Goal: Book appointment/travel/reservation

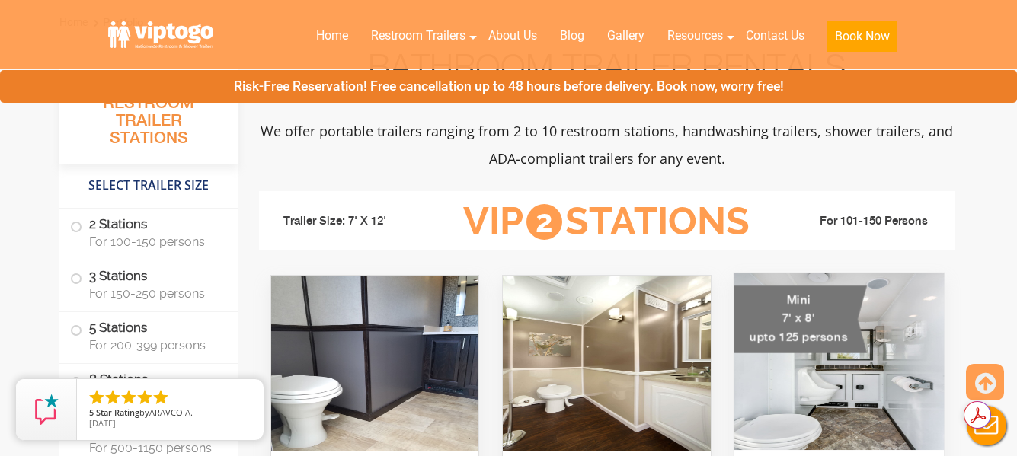
scroll to position [609, 0]
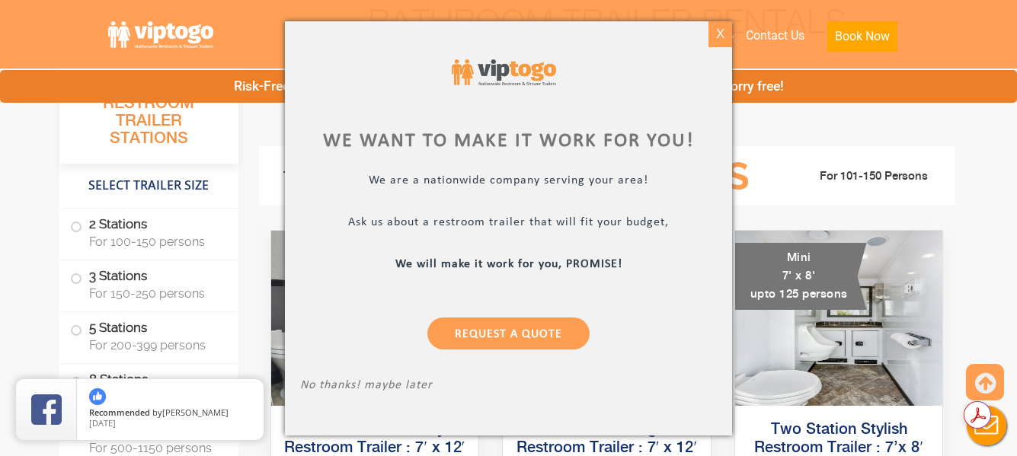
click at [717, 36] on div "X" at bounding box center [720, 34] width 24 height 26
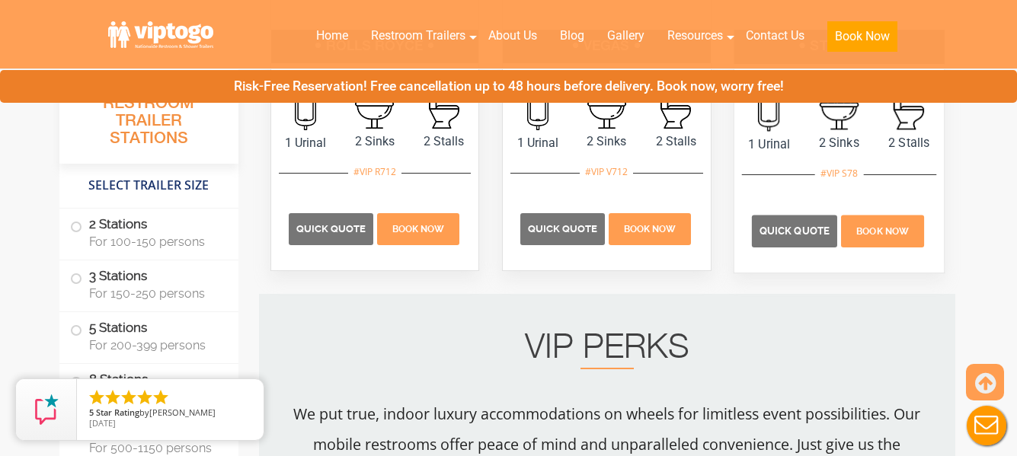
scroll to position [1143, 0]
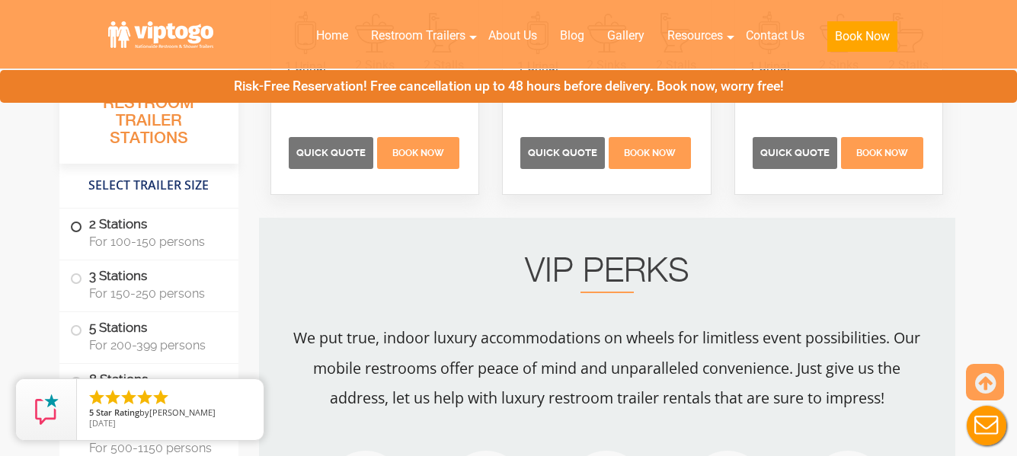
click at [79, 227] on span at bounding box center [76, 227] width 6 height 6
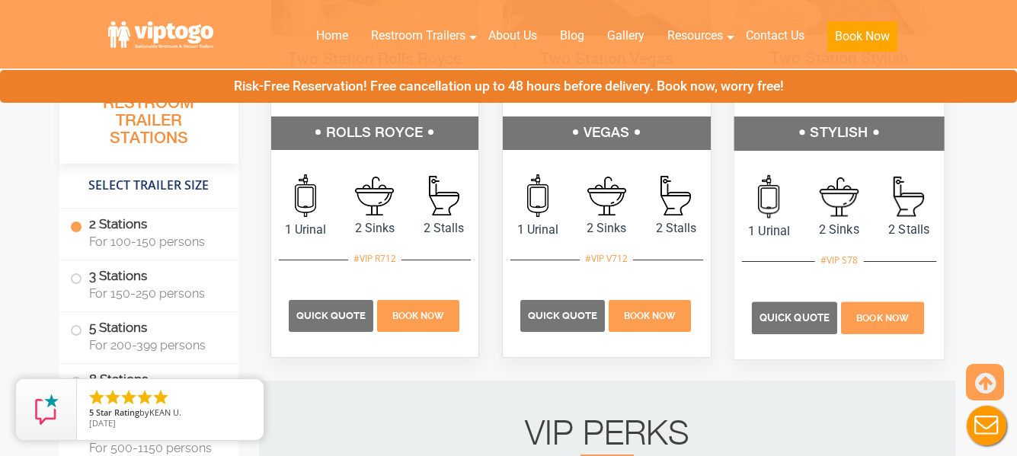
scroll to position [999, 0]
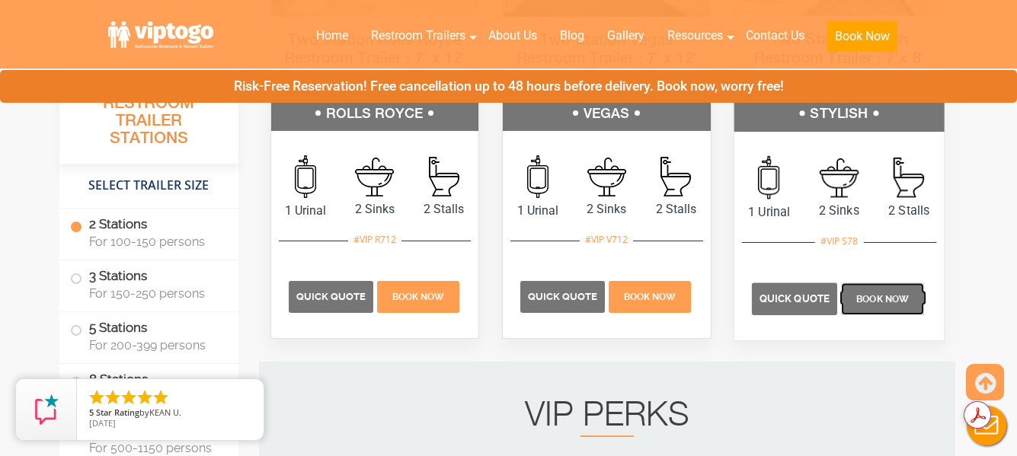
click at [875, 291] on p "Book Now" at bounding box center [882, 299] width 83 height 32
